Goal: Check status

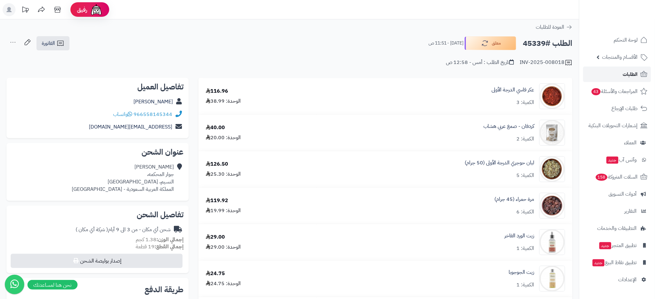
click at [628, 72] on span "الطلبات" at bounding box center [630, 74] width 15 height 9
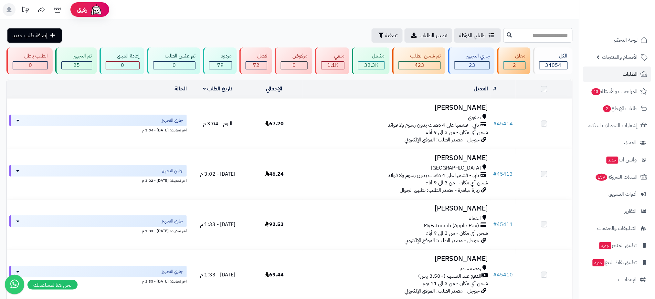
click at [540, 32] on input "text" at bounding box center [537, 35] width 69 height 15
type input "*****"
click at [507, 35] on icon at bounding box center [509, 34] width 5 height 5
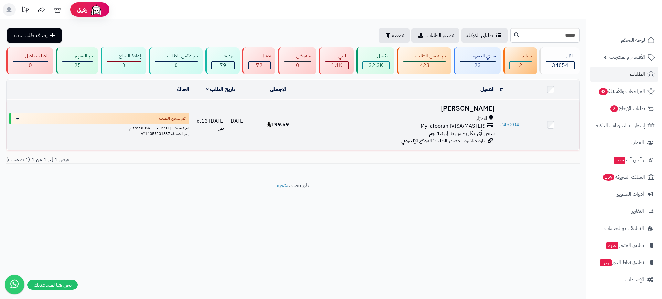
click at [468, 107] on h3 "محمد العجمي" at bounding box center [401, 108] width 185 height 7
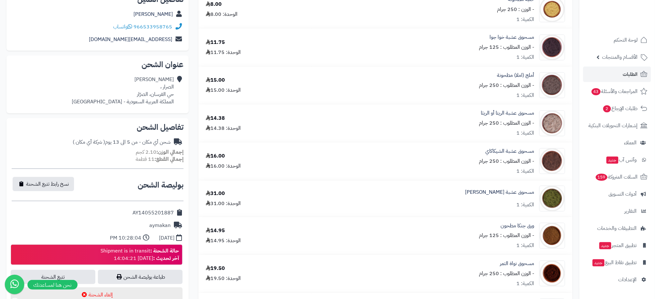
scroll to position [111, 0]
